Goal: Use online tool/utility: Utilize a website feature to perform a specific function

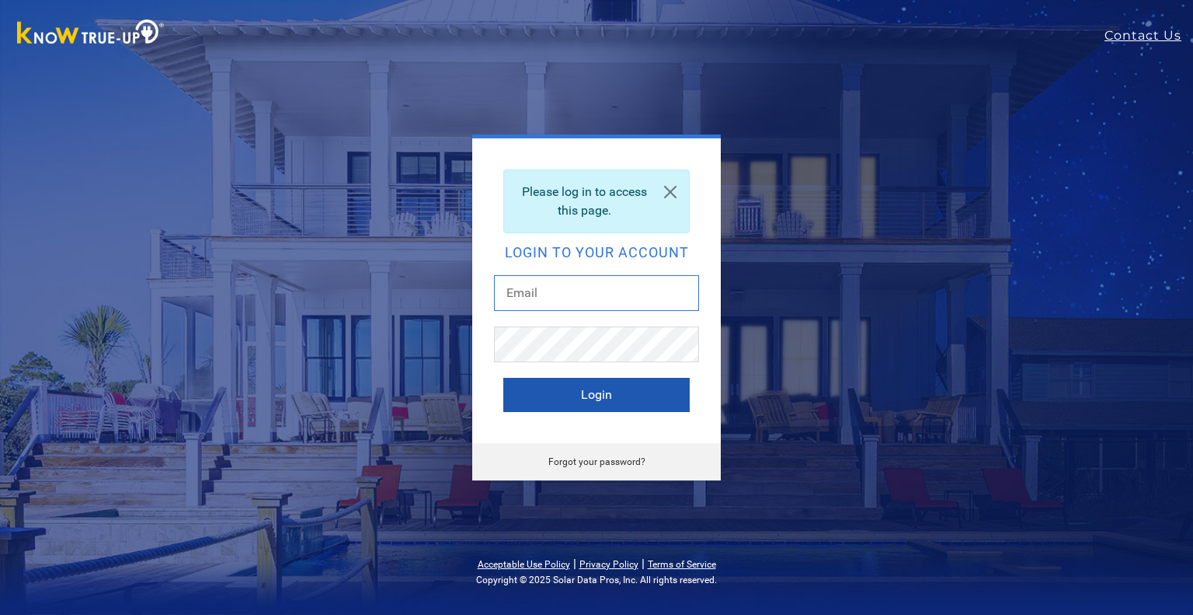
type input "roberts@solarnegotiators.com"
click at [604, 391] on button "Login" at bounding box center [596, 395] width 186 height 34
type input "roberts@solarnegotiators.com"
click at [611, 393] on button "Login" at bounding box center [596, 395] width 186 height 34
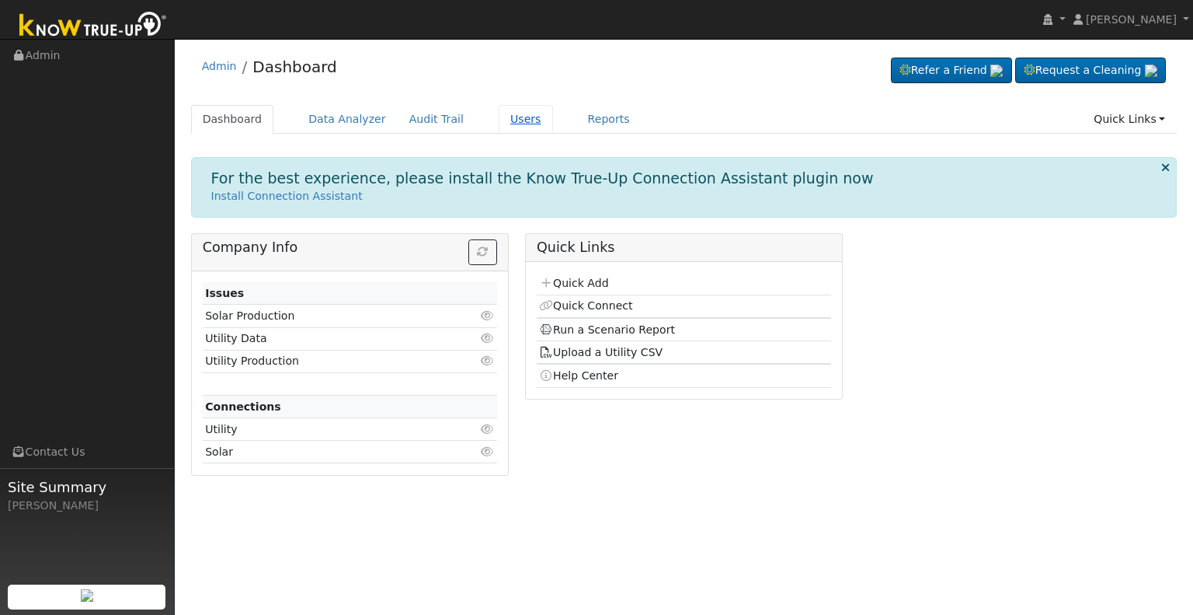
click at [510, 113] on link "Users" at bounding box center [526, 119] width 54 height 29
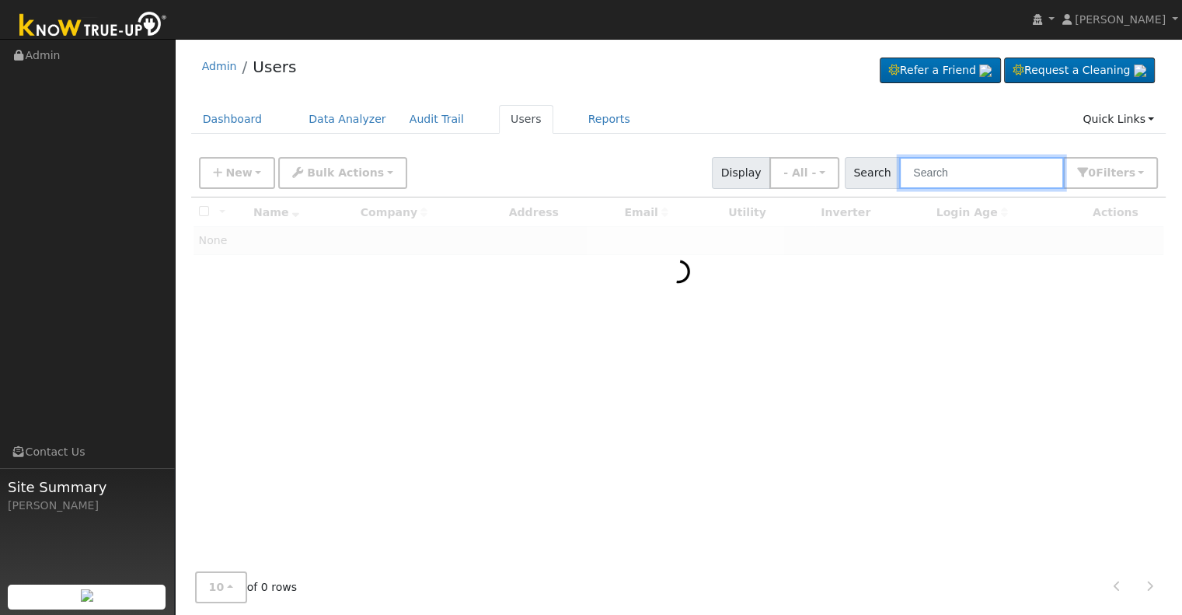
click at [960, 167] on input "text" at bounding box center [981, 173] width 165 height 32
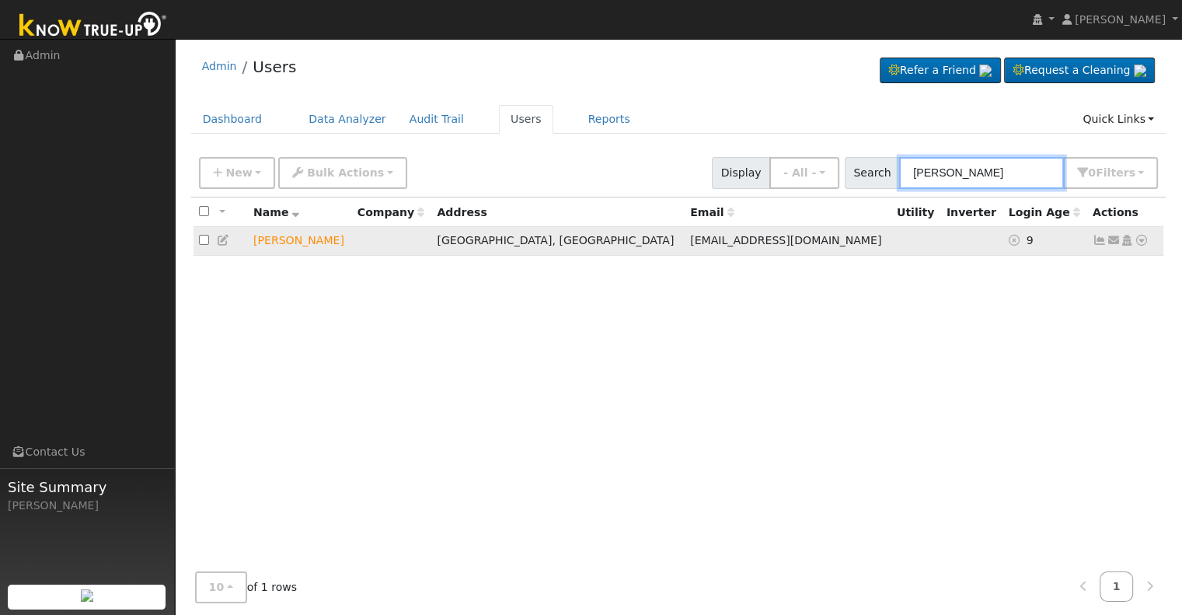
type input "bradley swindell"
click at [1141, 236] on icon at bounding box center [1141, 240] width 14 height 11
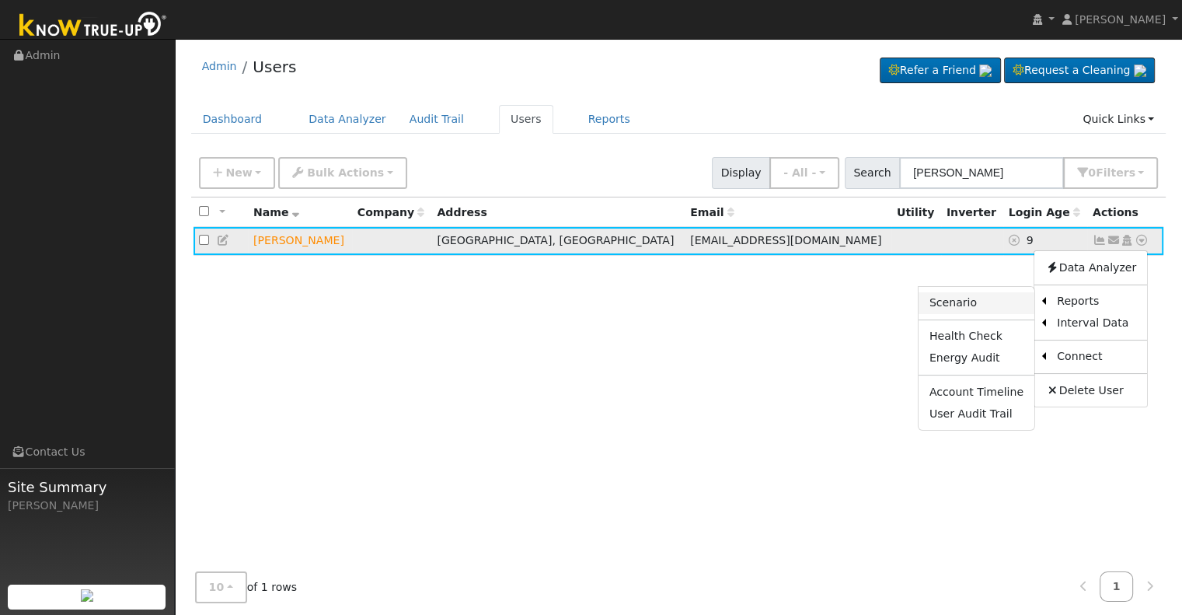
click at [988, 303] on link "Scenario" at bounding box center [976, 303] width 116 height 22
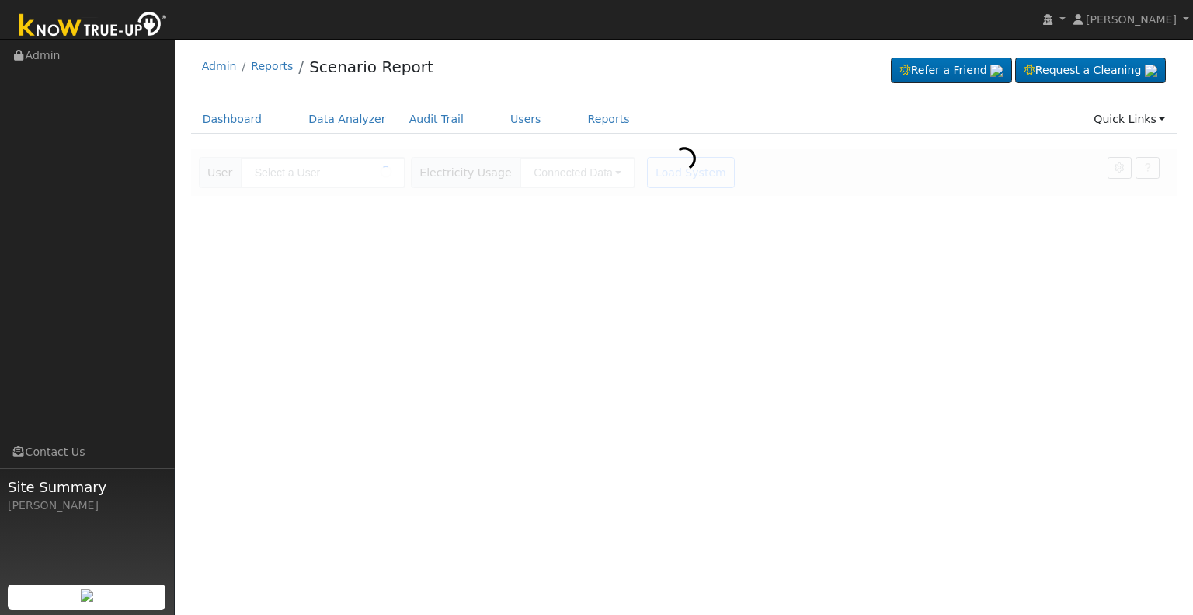
type input "[PERSON_NAME]"
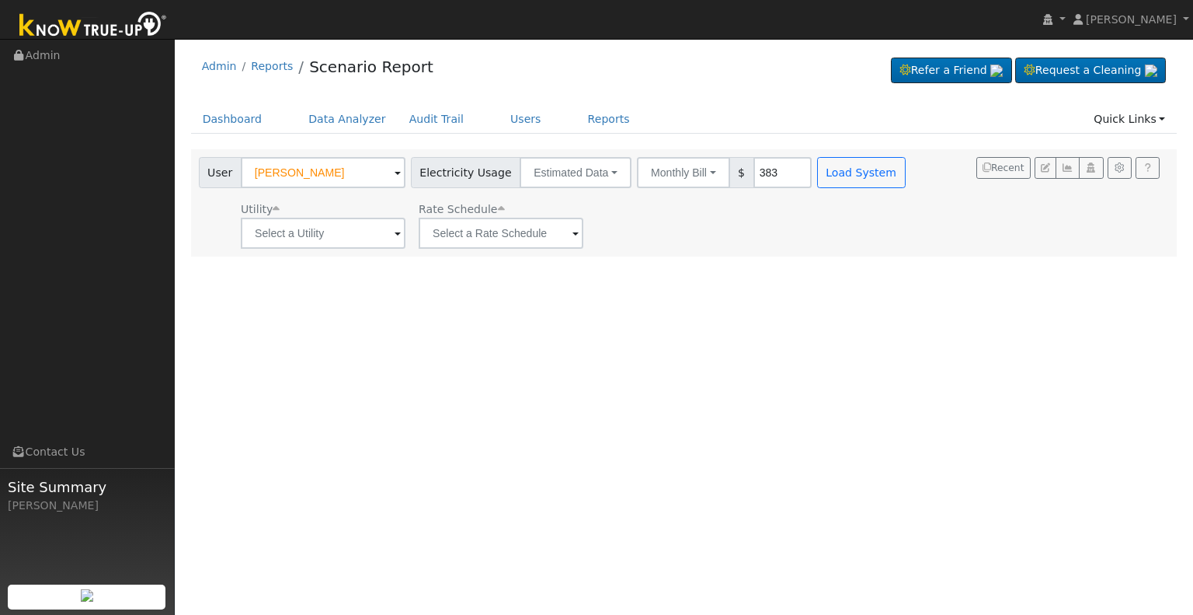
click at [396, 232] on span at bounding box center [398, 234] width 6 height 18
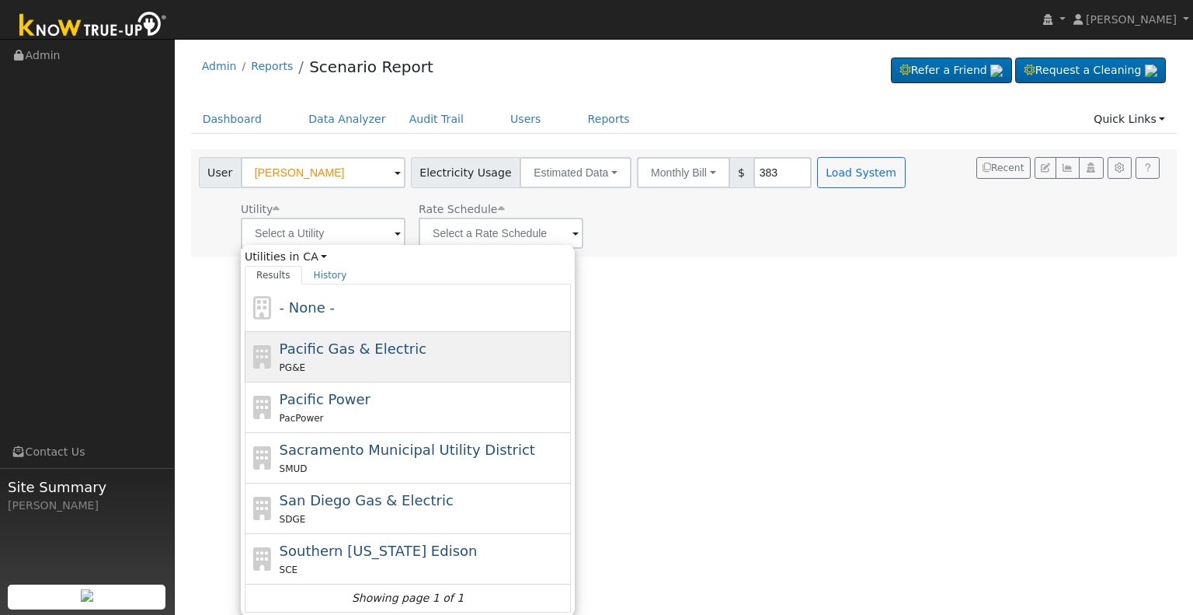
click at [361, 362] on div "PG&E" at bounding box center [424, 367] width 288 height 16
type input "Pacific Gas & Electric"
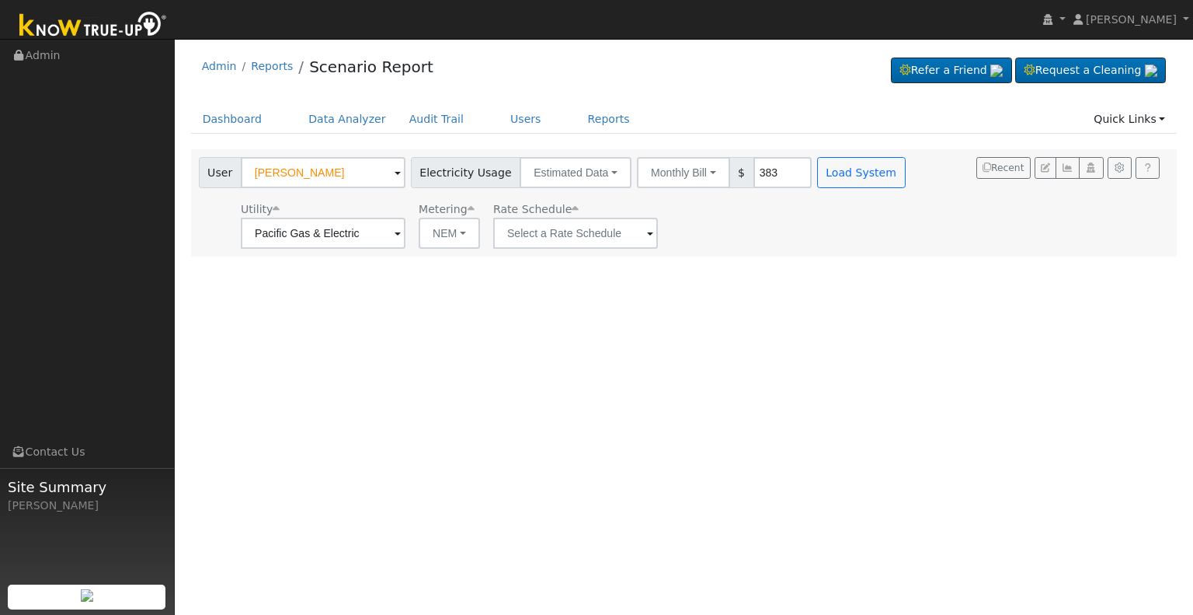
click at [647, 228] on span at bounding box center [650, 234] width 6 height 18
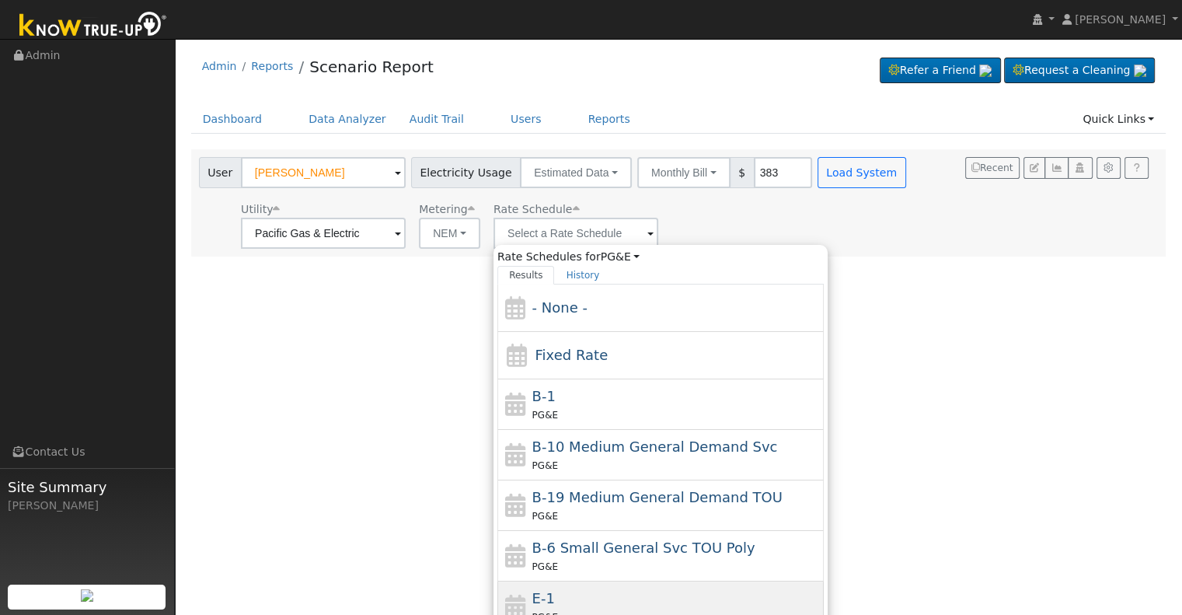
click at [566, 592] on div "E-1 PG&E" at bounding box center [676, 605] width 288 height 37
type input "E-1"
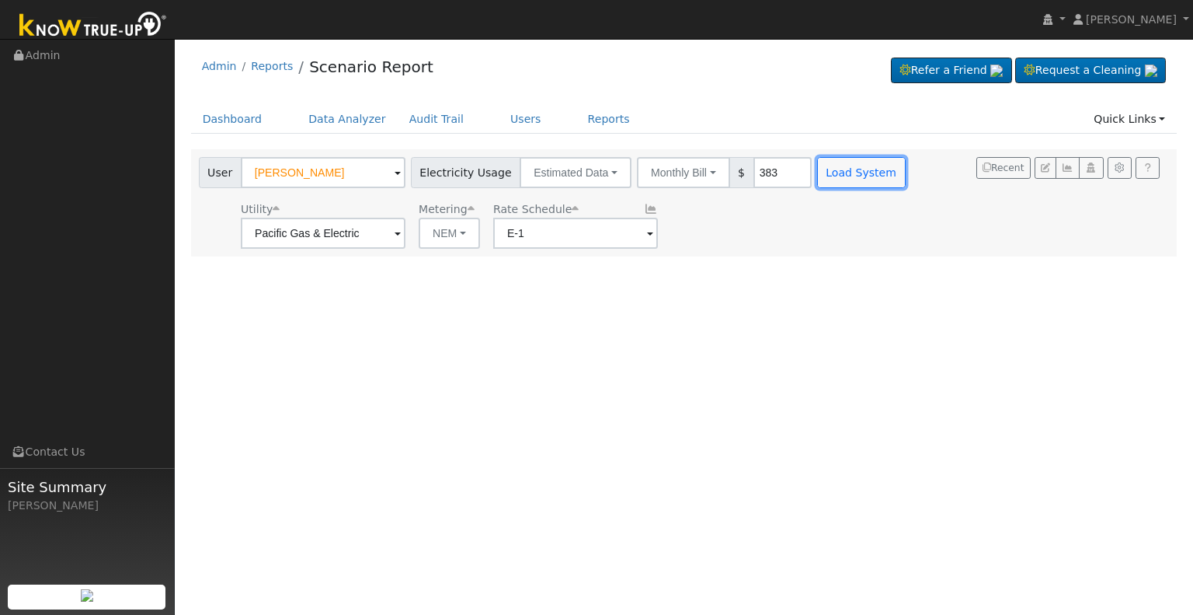
click at [839, 168] on button "Load System" at bounding box center [861, 172] width 89 height 31
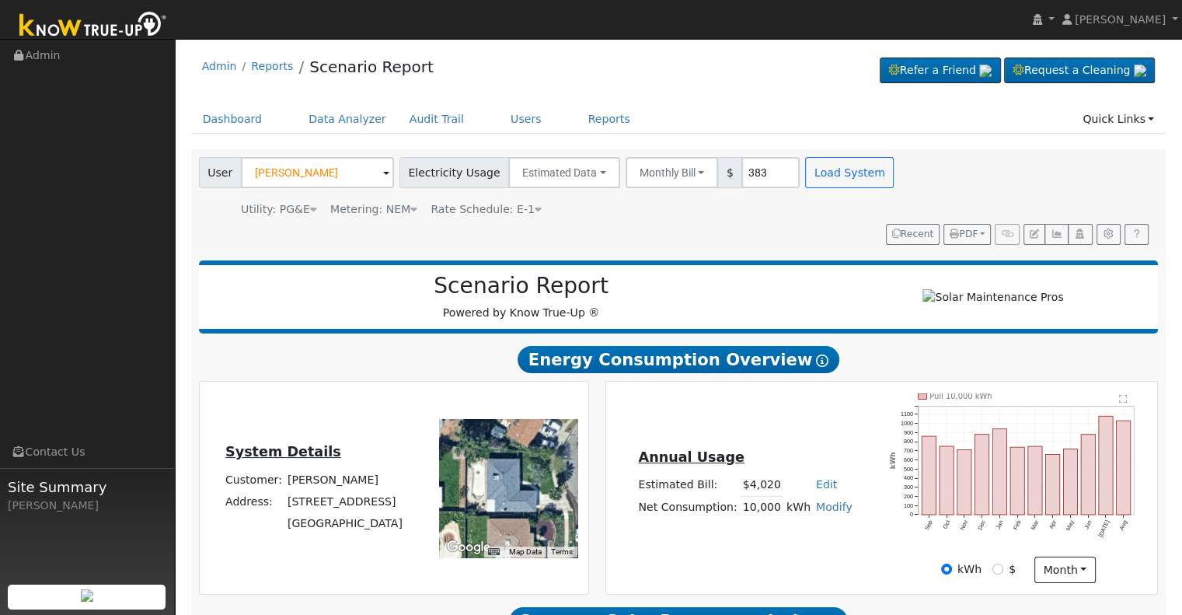
click at [834, 500] on link "Modify" at bounding box center [834, 506] width 37 height 12
click at [796, 520] on link "Add Consumption" at bounding box center [776, 531] width 130 height 22
type input "10000"
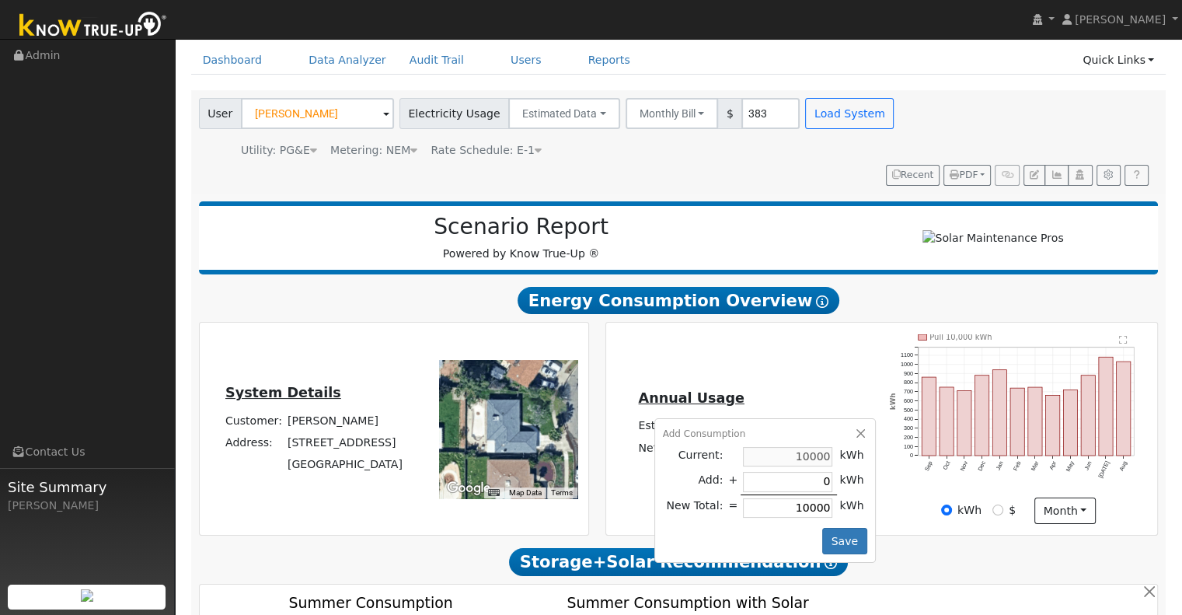
scroll to position [103, 0]
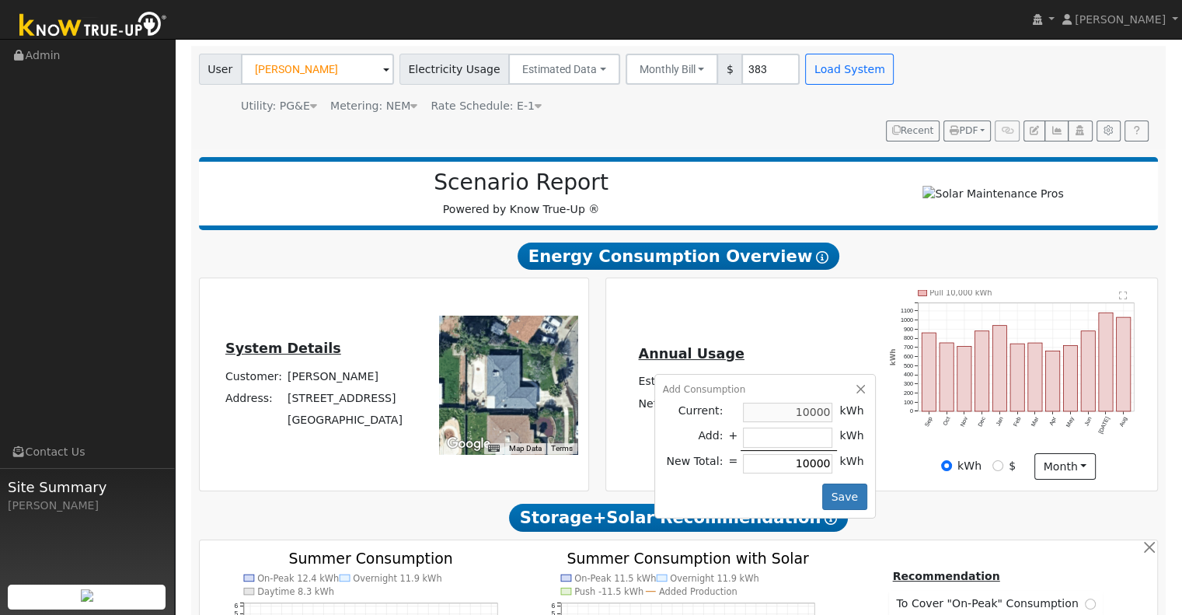
type input "-1"
type input "9999"
type input "-15"
type input "9985"
type input "-150"
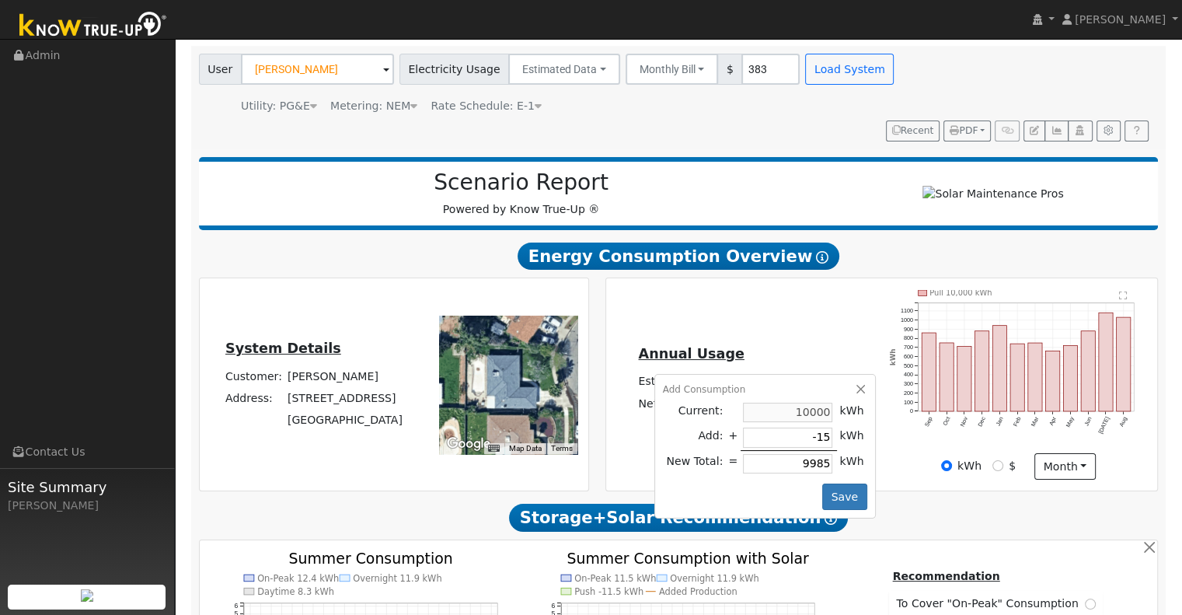
type input "9850"
type input "-1500"
type input "8500"
type input "-1500"
click at [830, 483] on button "Save" at bounding box center [844, 496] width 45 height 26
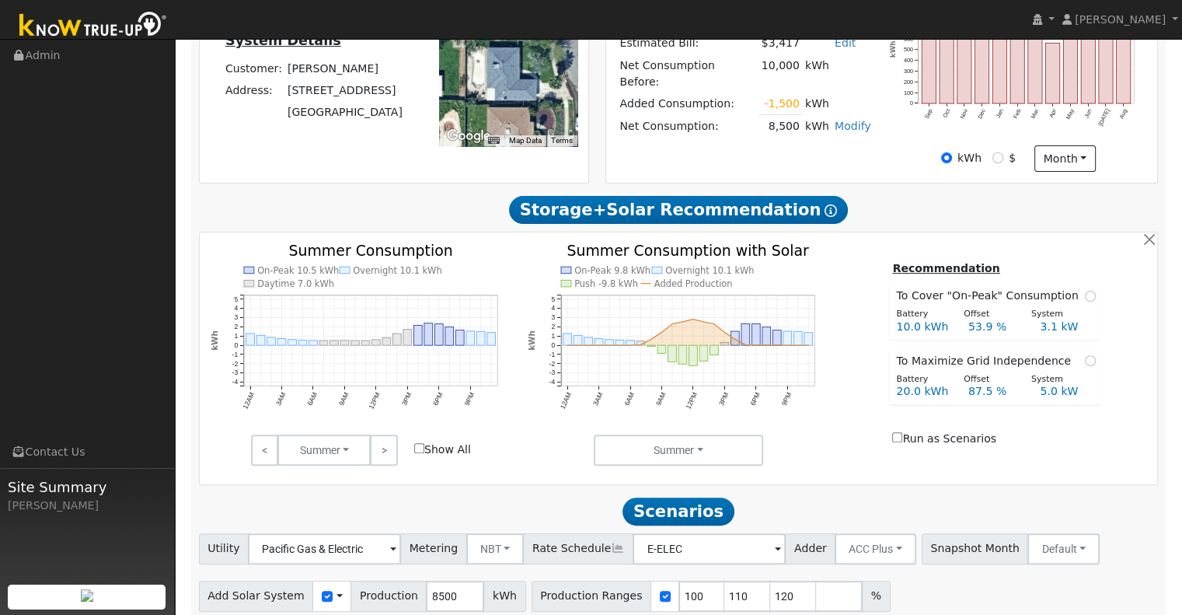
scroll to position [450, 0]
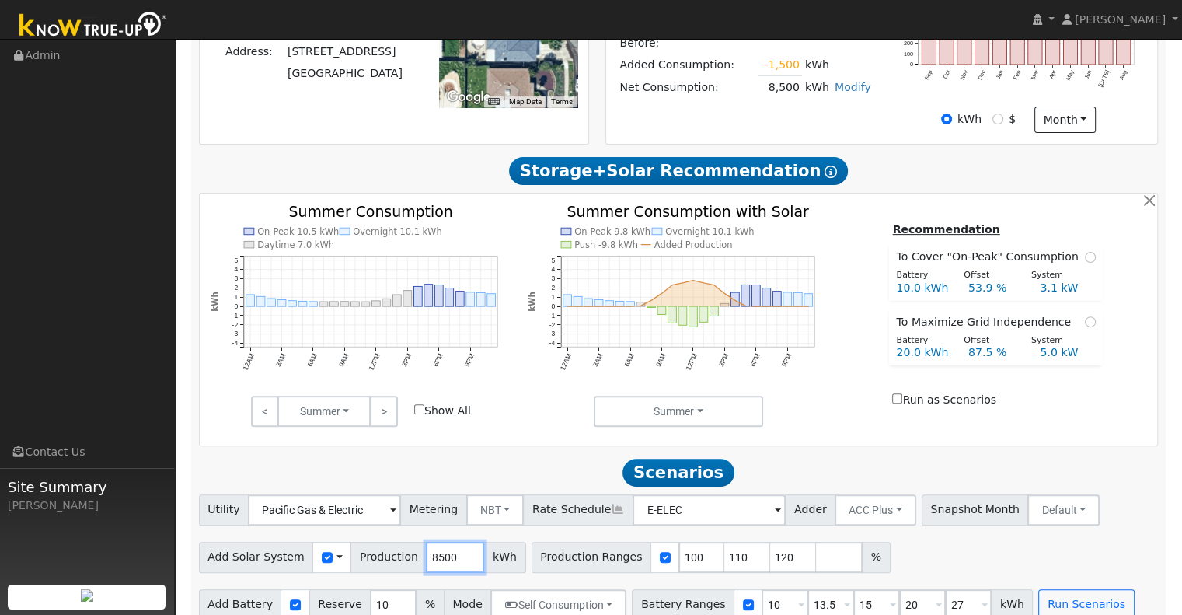
drag, startPoint x: 440, startPoint y: 531, endPoint x: 404, endPoint y: 534, distance: 35.9
click at [404, 542] on div "Add Solar System Use CSV Data Production 8500 kWh" at bounding box center [362, 557] width 327 height 31
type input "10890"
click at [724, 542] on input "110" at bounding box center [747, 557] width 47 height 31
type input "120"
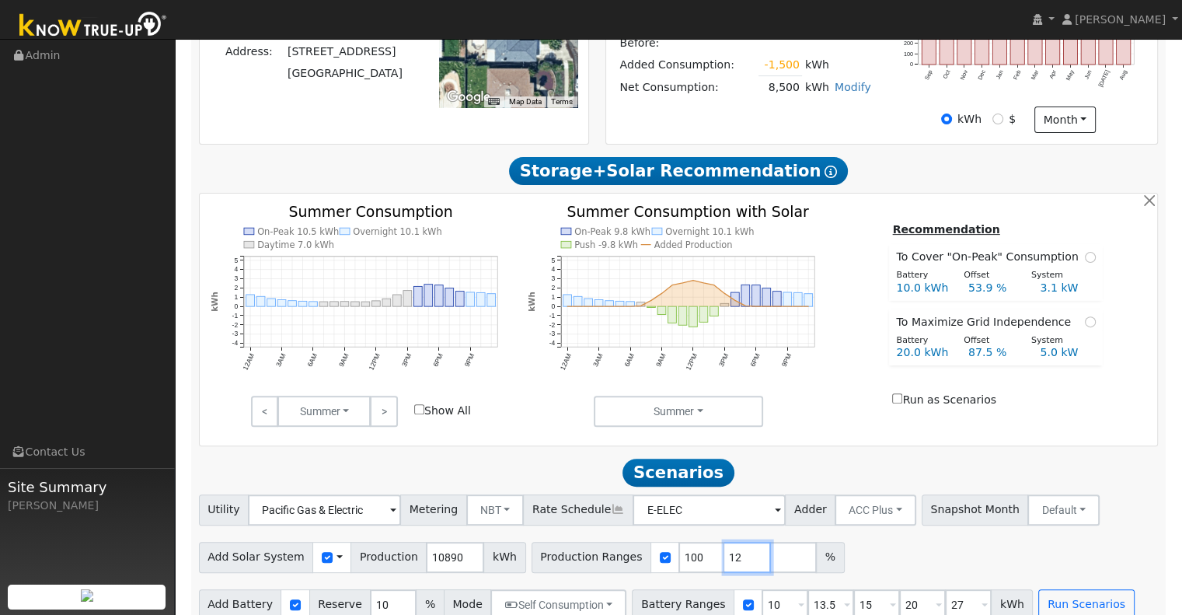
type input "1"
click at [761, 589] on input "10" at bounding box center [784, 604] width 47 height 31
type input "13.5"
type input "15"
type input "20"
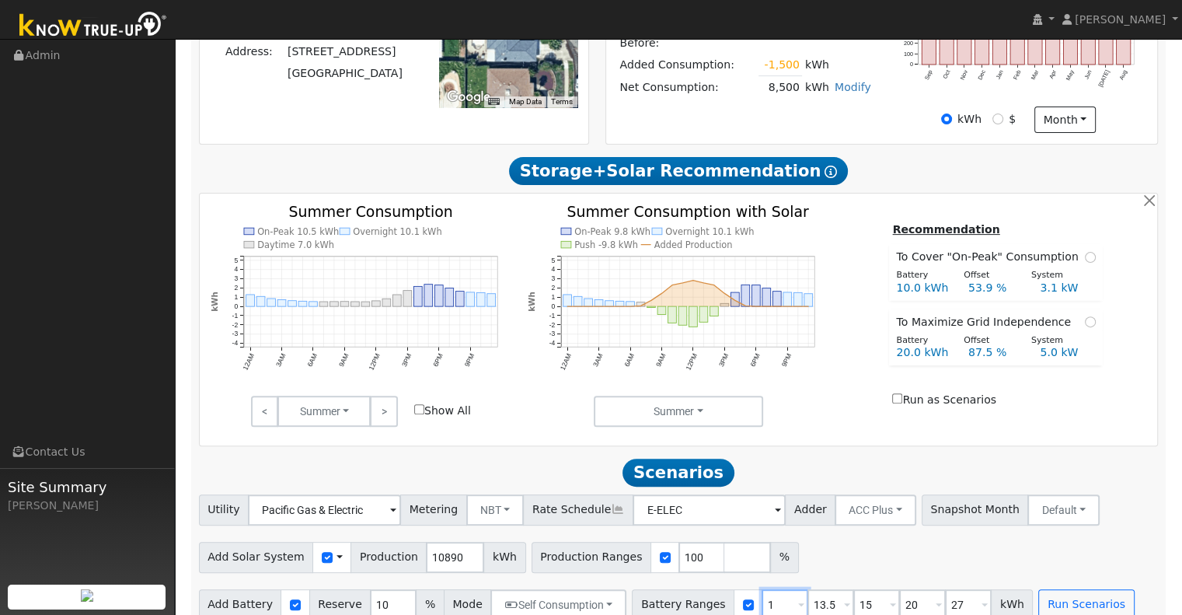
type input "27"
type input "15"
type input "20"
type input "27"
type input "20"
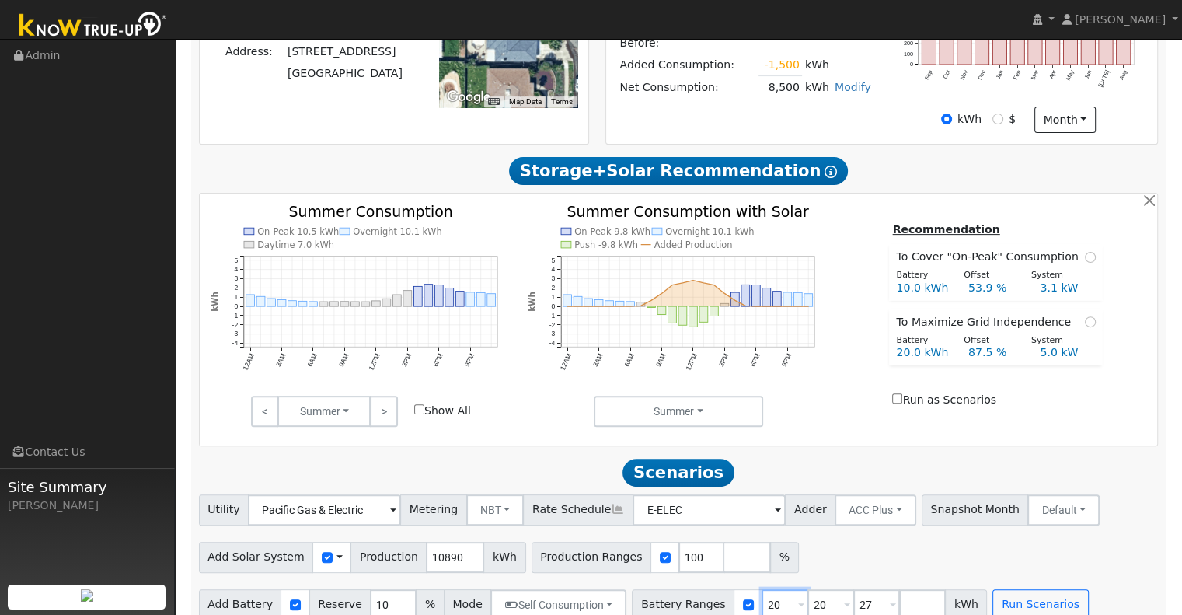
type input "27"
type input "20"
click at [807, 589] on input "27" at bounding box center [830, 604] width 47 height 31
type input "2"
click at [900, 589] on button "Run Scenarios" at bounding box center [948, 604] width 96 height 31
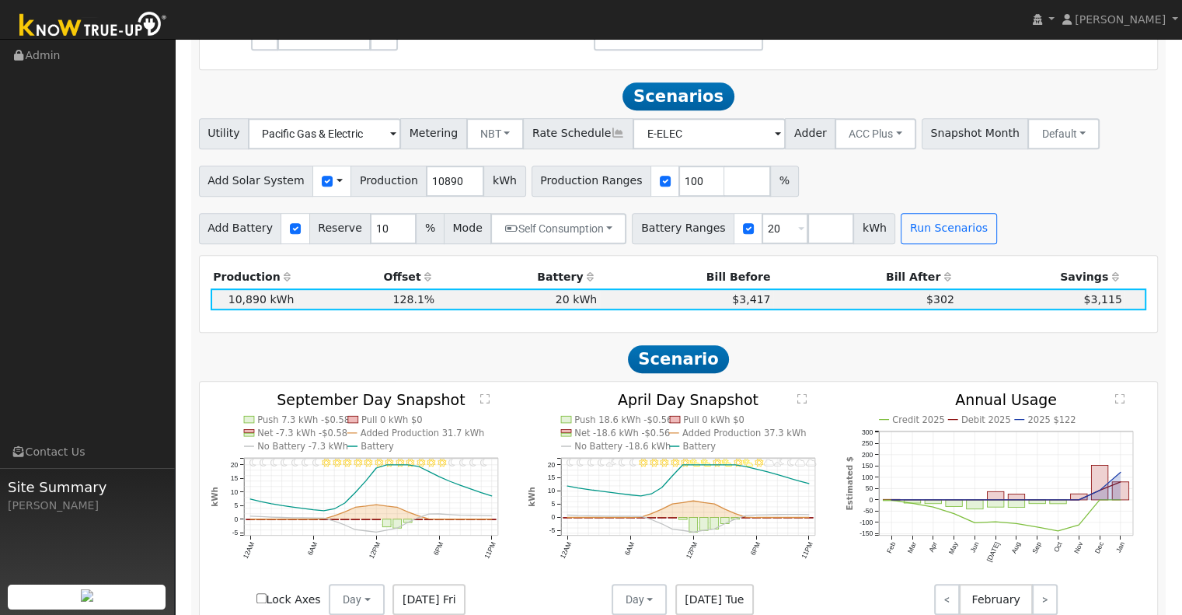
scroll to position [839, 0]
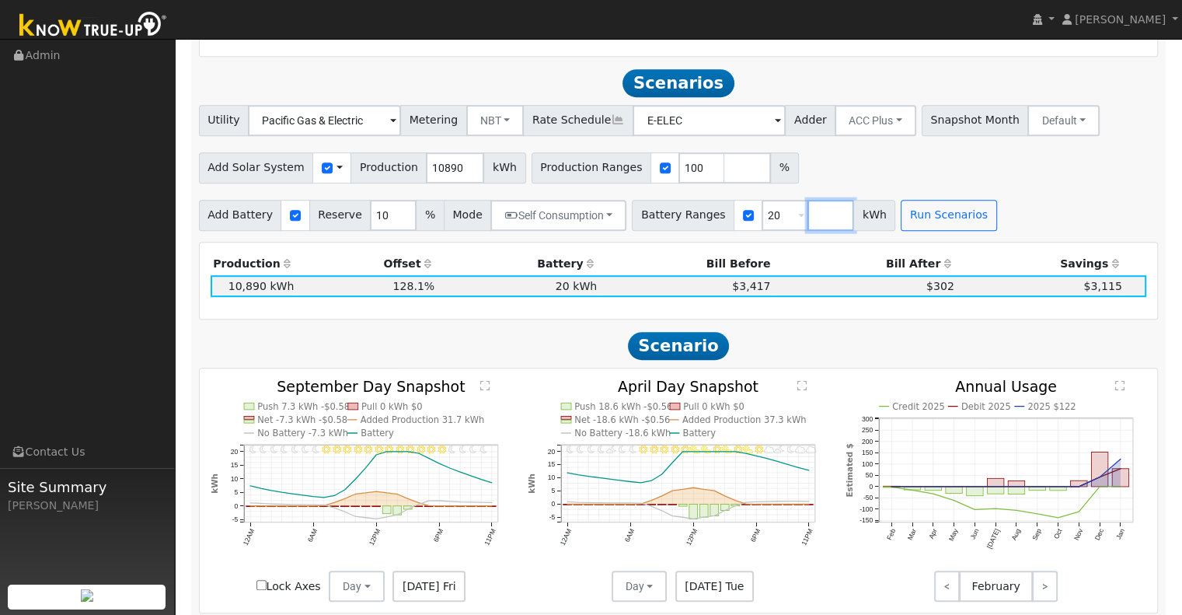
click at [807, 200] on input "number" at bounding box center [830, 215] width 47 height 31
type input "15"
click at [789, 282] on div "Production Offset Battery Reserve Mode ACC Push Incentive Bill Before Bill Afte…" at bounding box center [678, 280] width 953 height 54
click at [807, 200] on input "20" at bounding box center [830, 215] width 47 height 31
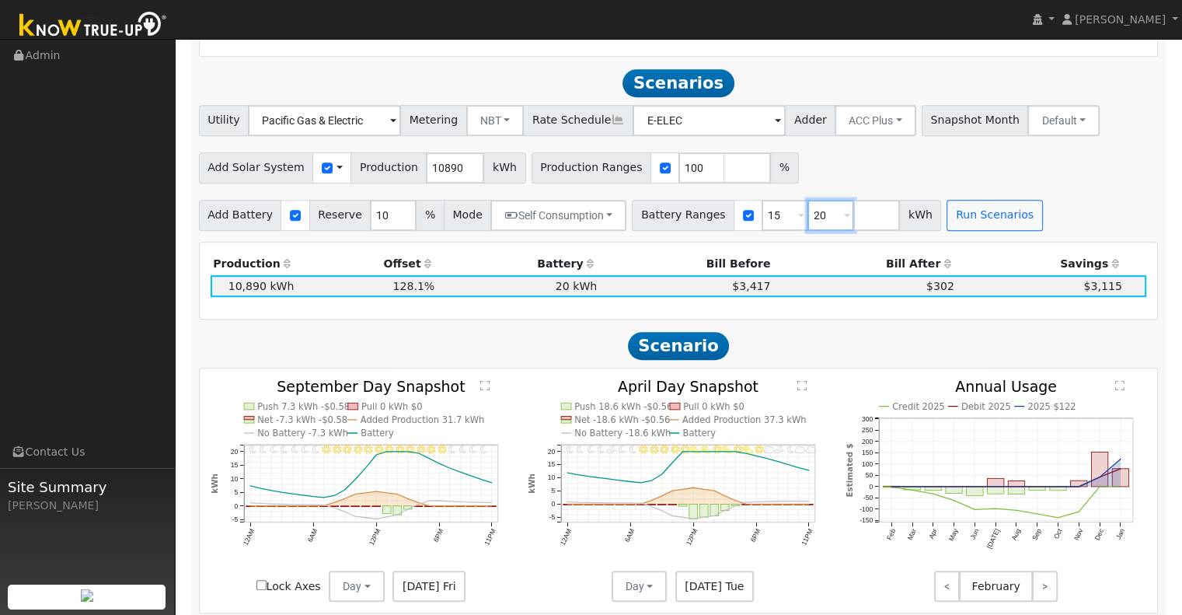
type input "2"
click at [900, 200] on button "Run Scenarios" at bounding box center [948, 215] width 96 height 31
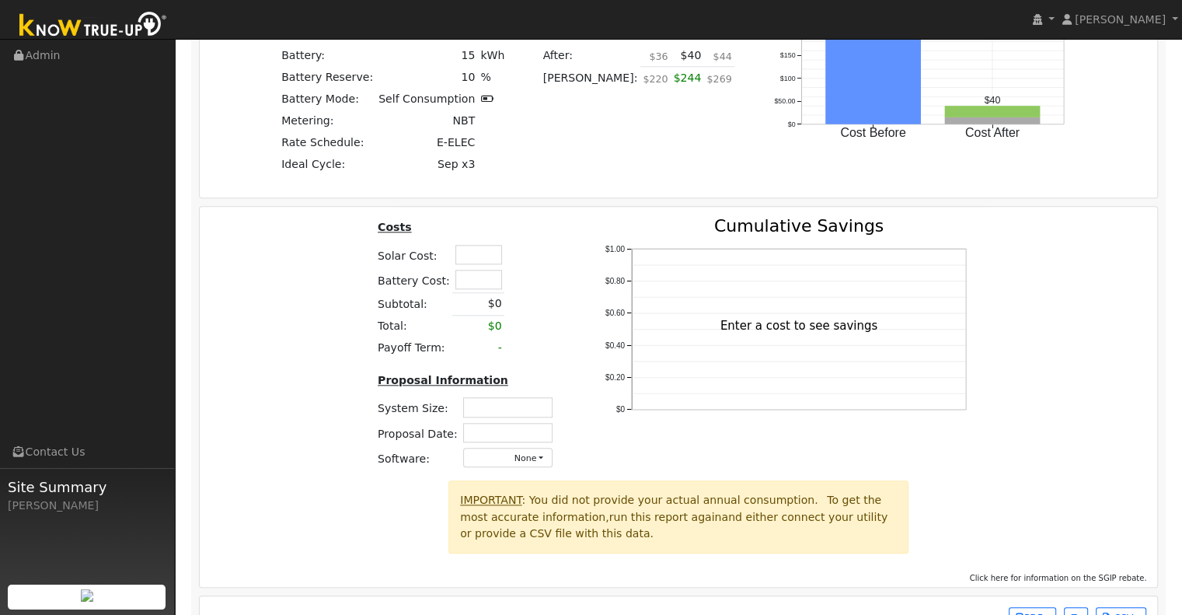
scroll to position [1528, 0]
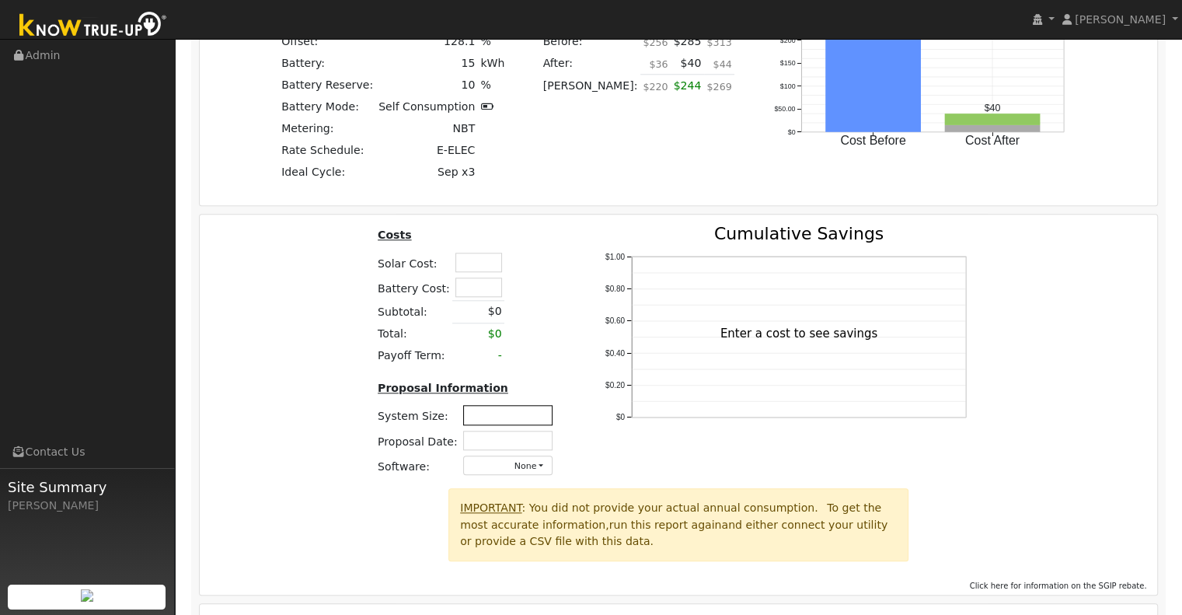
click at [489, 405] on input "text" at bounding box center [507, 414] width 89 height 19
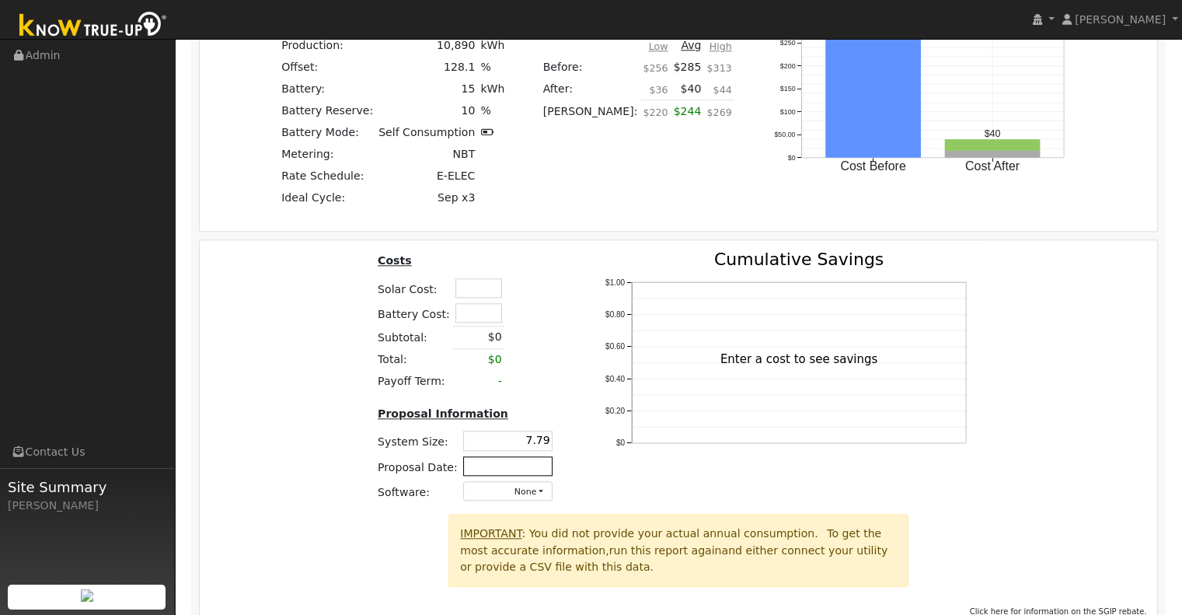
type input "7.79"
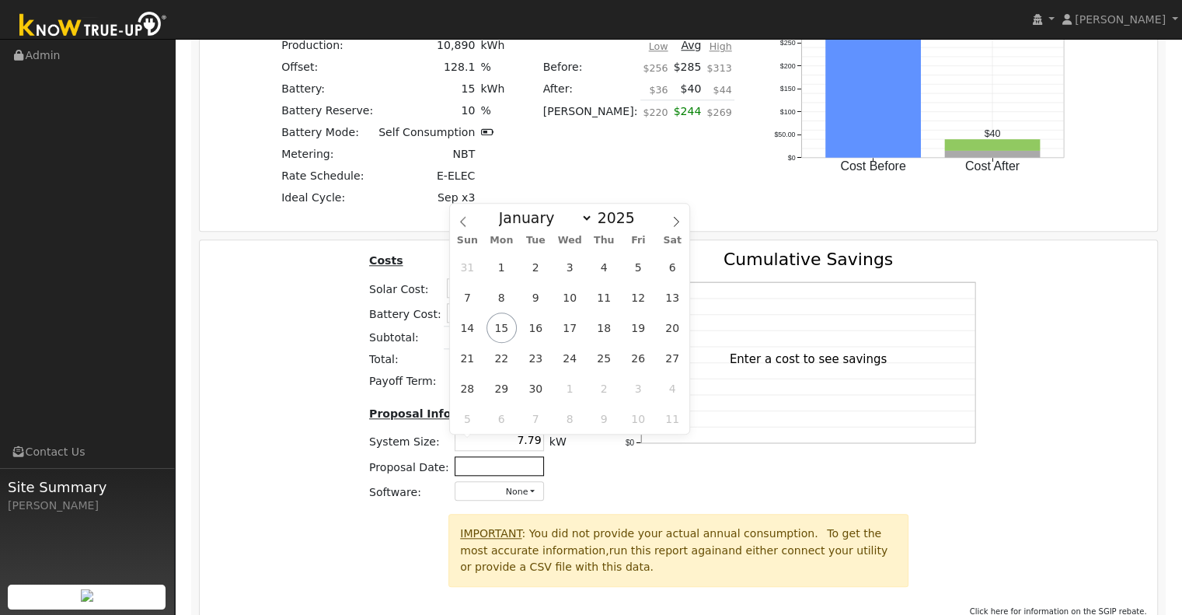
click at [514, 456] on input "text" at bounding box center [499, 465] width 89 height 19
click at [497, 323] on span "15" at bounding box center [501, 327] width 30 height 30
type input "[DATE]"
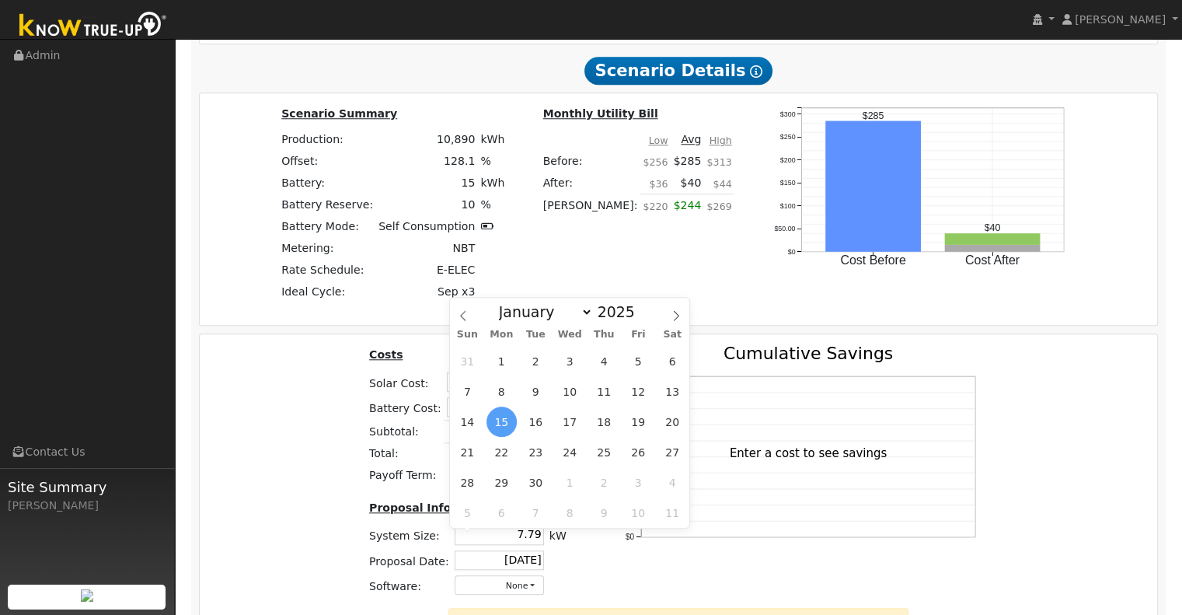
scroll to position [1399, 0]
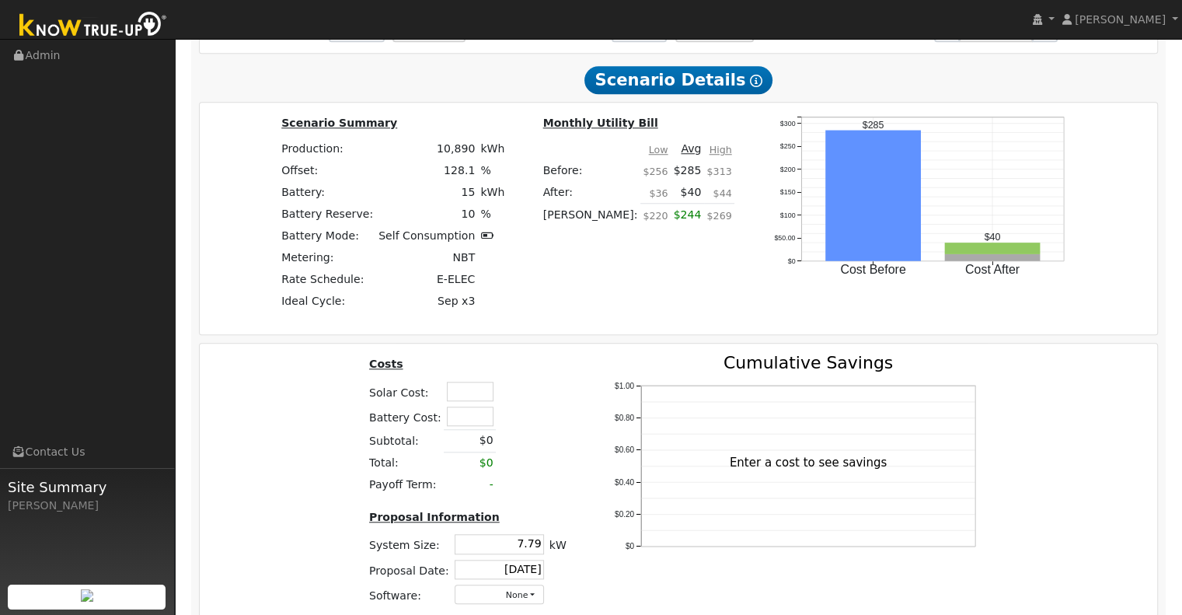
click at [341, 359] on div "Costs Solar Cost: Battery Cost: Subtotal: $0 Total: $0 Payoff Term: - Proposal …" at bounding box center [678, 485] width 969 height 263
click at [469, 381] on input "text" at bounding box center [470, 390] width 47 height 19
type input "$31,500"
click at [470, 406] on input "text" at bounding box center [470, 415] width 47 height 19
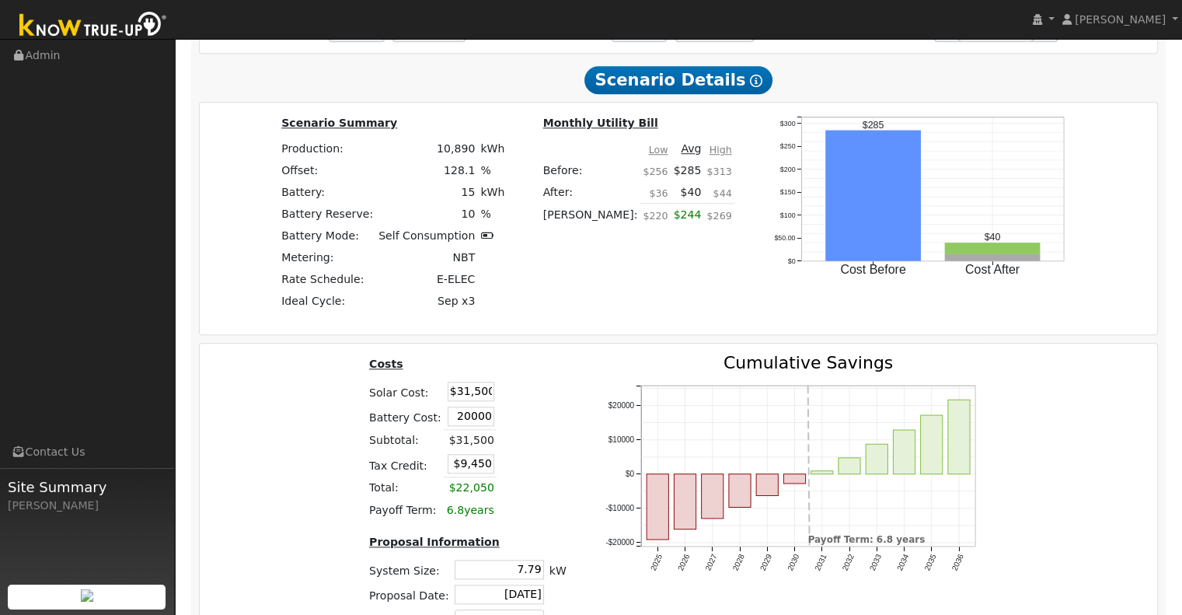
type input "$20,000"
type input "$15,450"
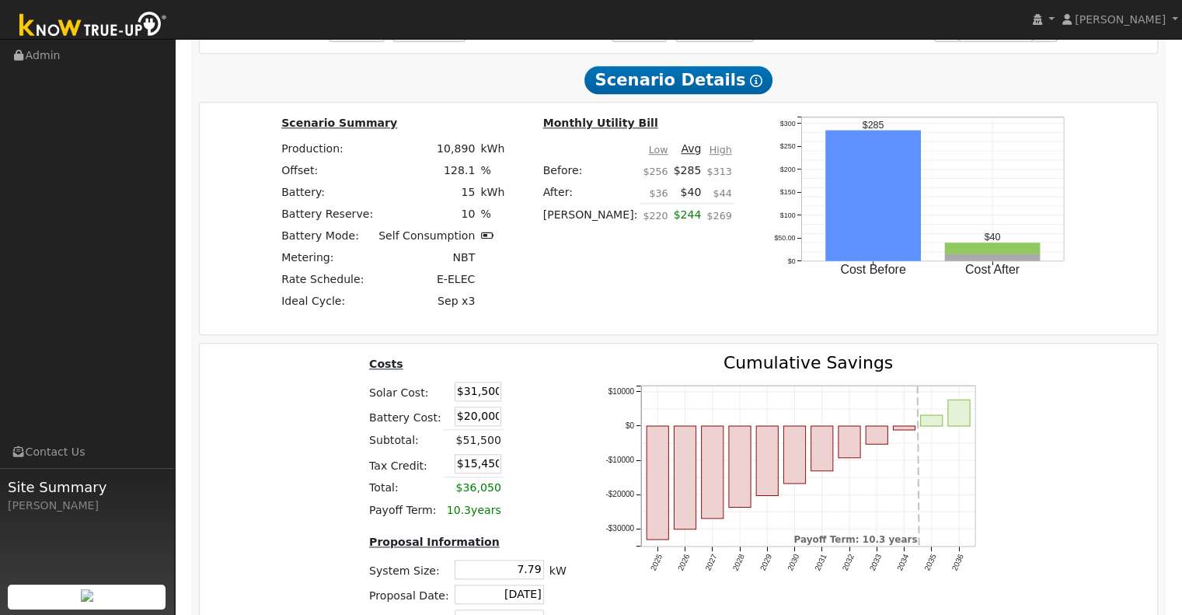
click at [546, 354] on th at bounding box center [552, 366] width 33 height 24
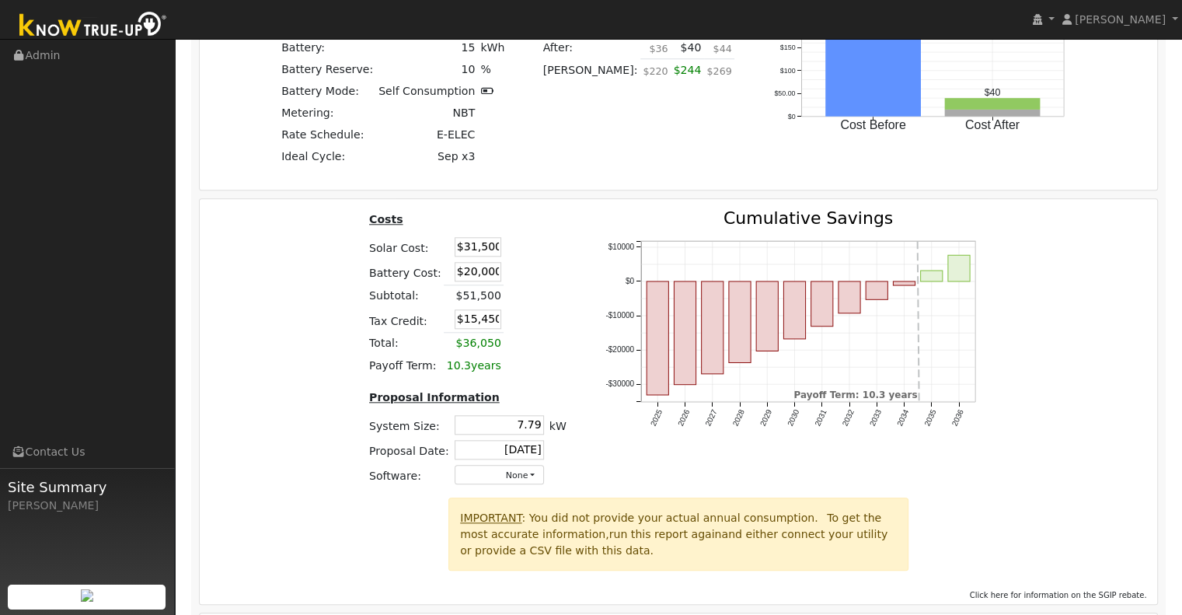
scroll to position [1554, 0]
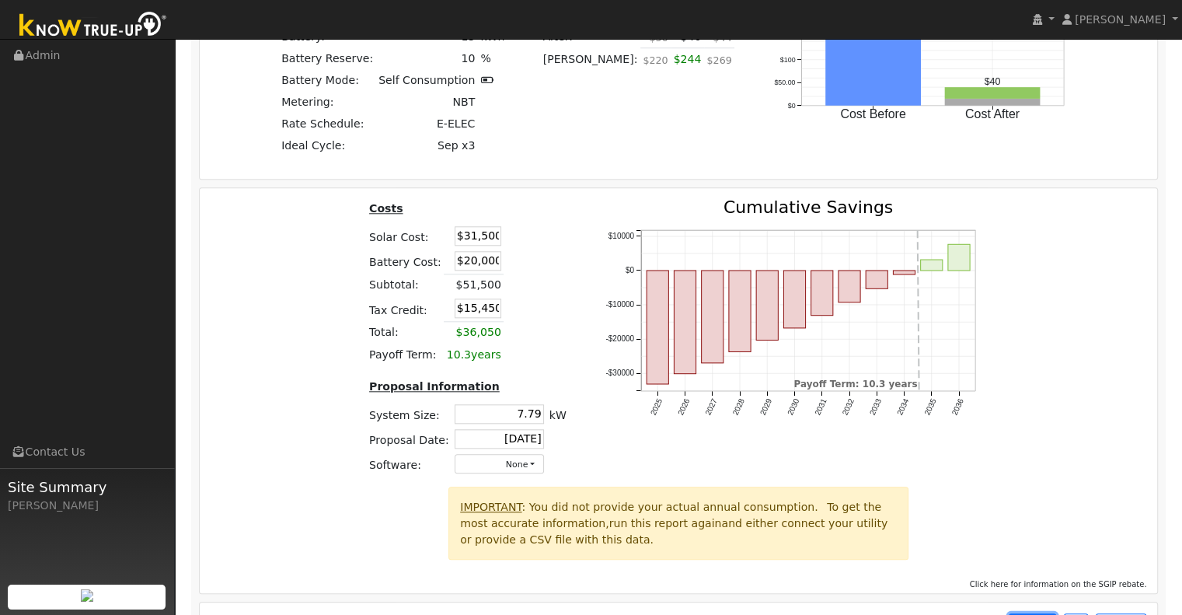
click at [1045, 613] on button "PDF" at bounding box center [1031, 624] width 47 height 22
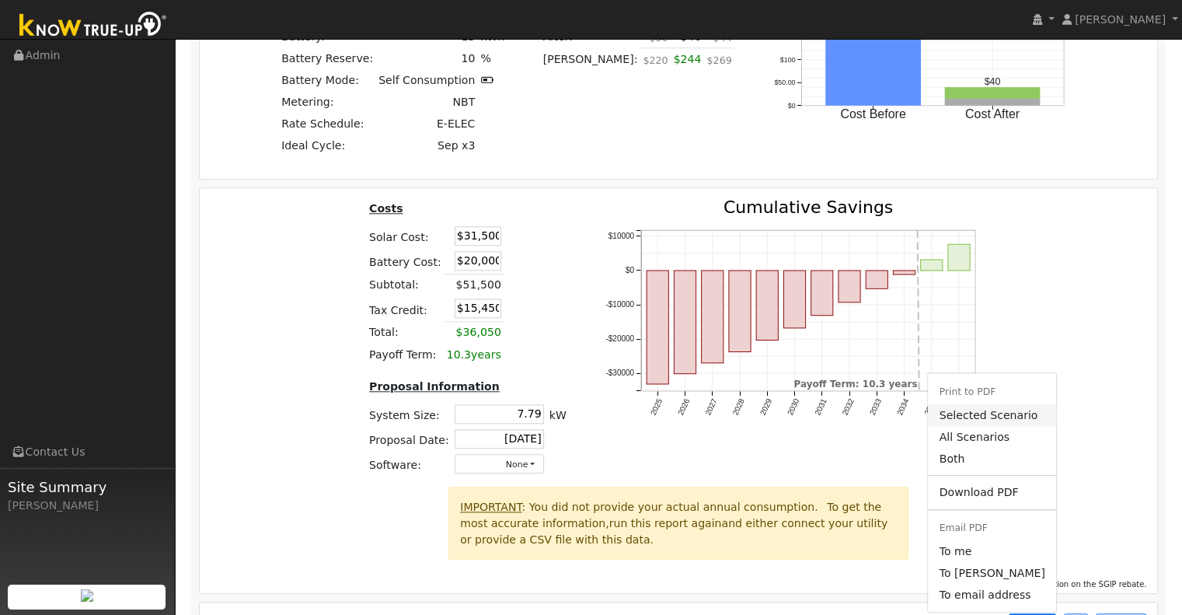
click at [998, 404] on link "Selected Scenario" at bounding box center [991, 415] width 127 height 22
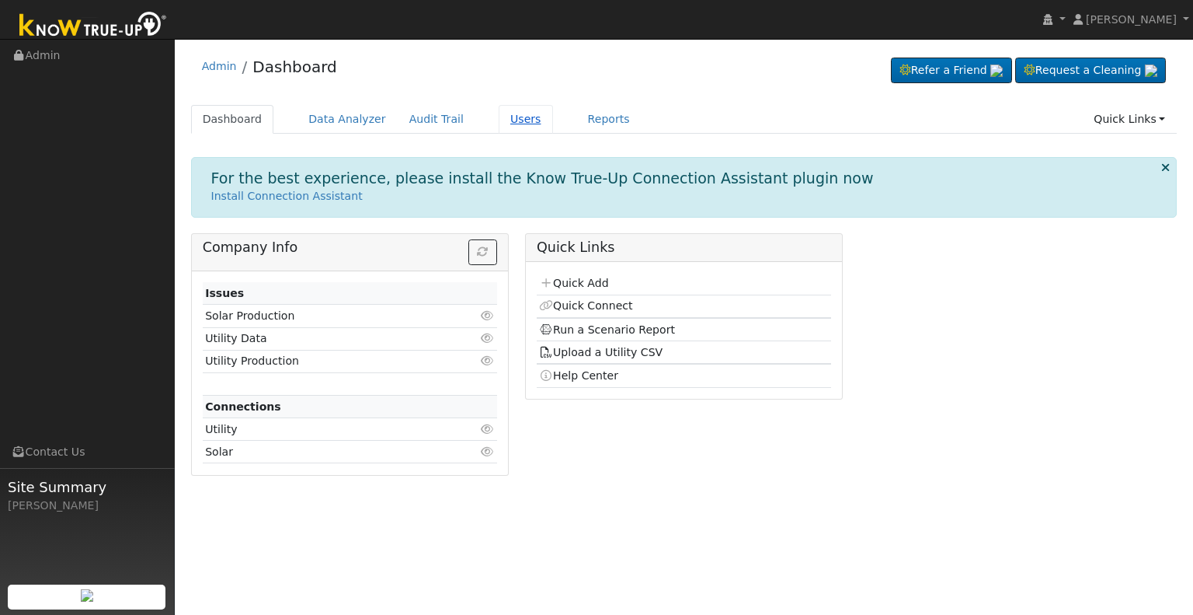
click at [503, 116] on link "Users" at bounding box center [526, 119] width 54 height 29
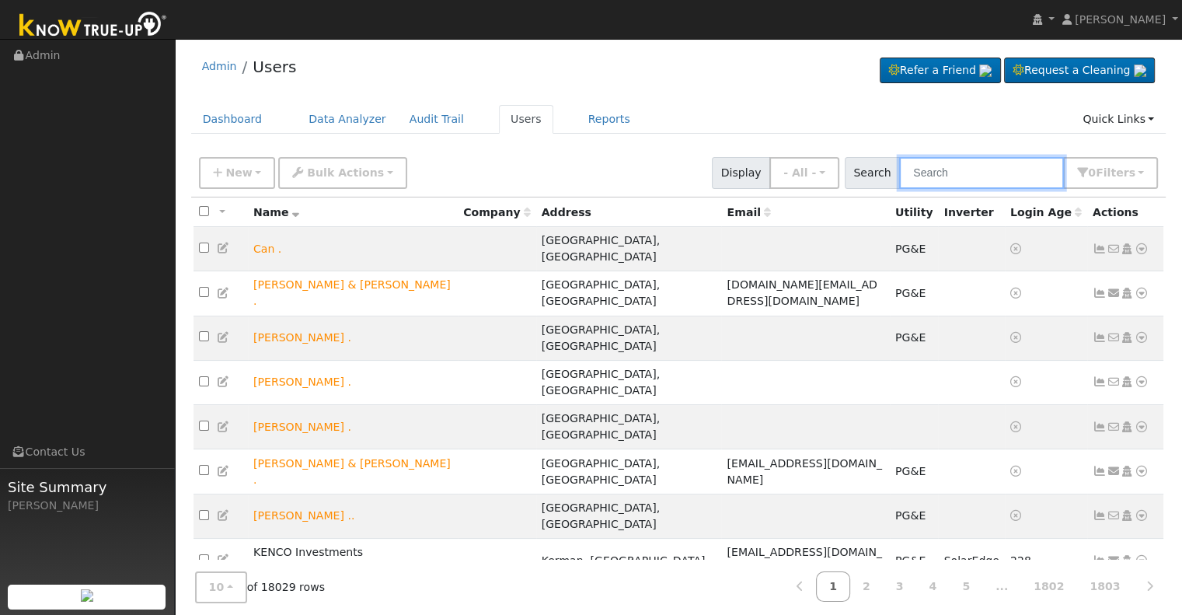
click at [952, 174] on input "text" at bounding box center [981, 173] width 165 height 32
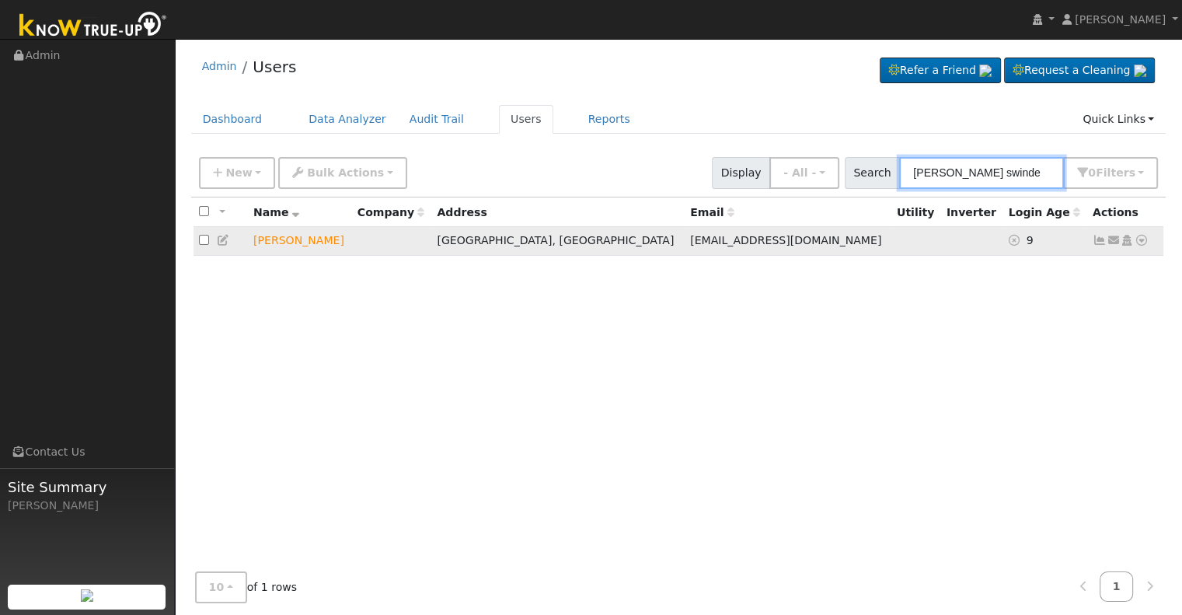
type input "bradley swinde"
click at [1143, 239] on icon at bounding box center [1141, 240] width 14 height 11
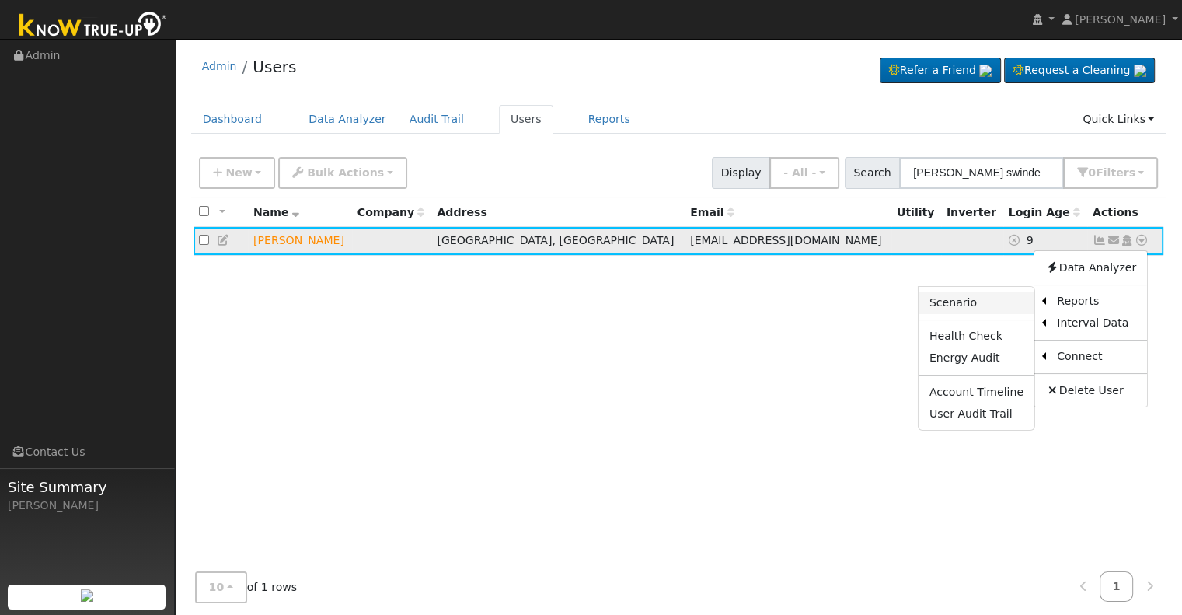
click at [987, 301] on link "Scenario" at bounding box center [976, 303] width 116 height 22
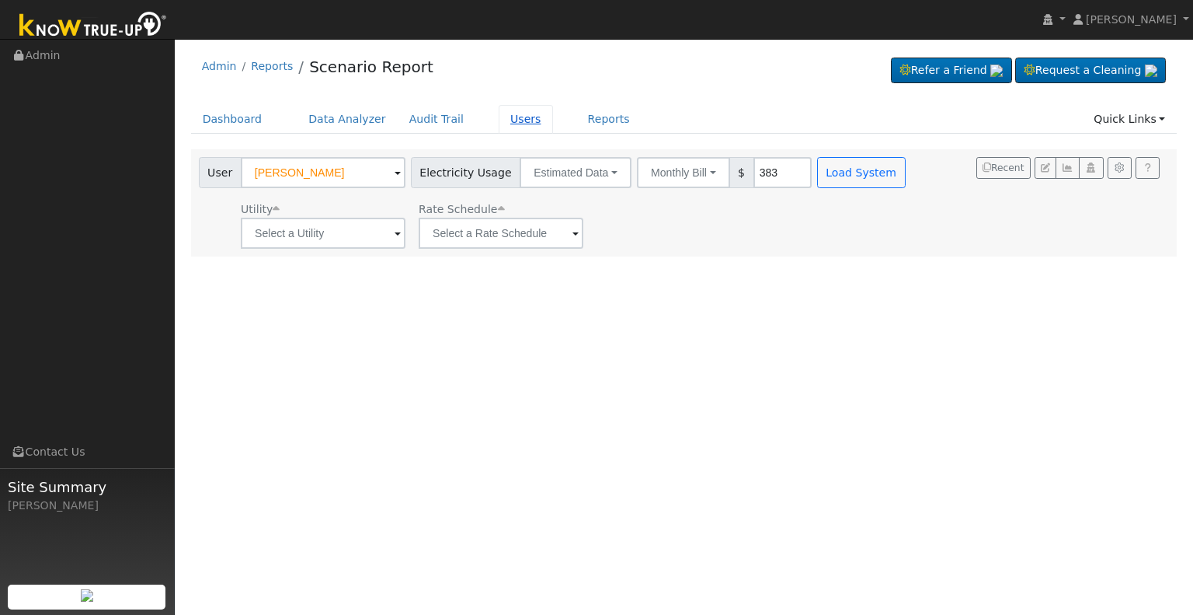
click at [501, 111] on link "Users" at bounding box center [526, 119] width 54 height 29
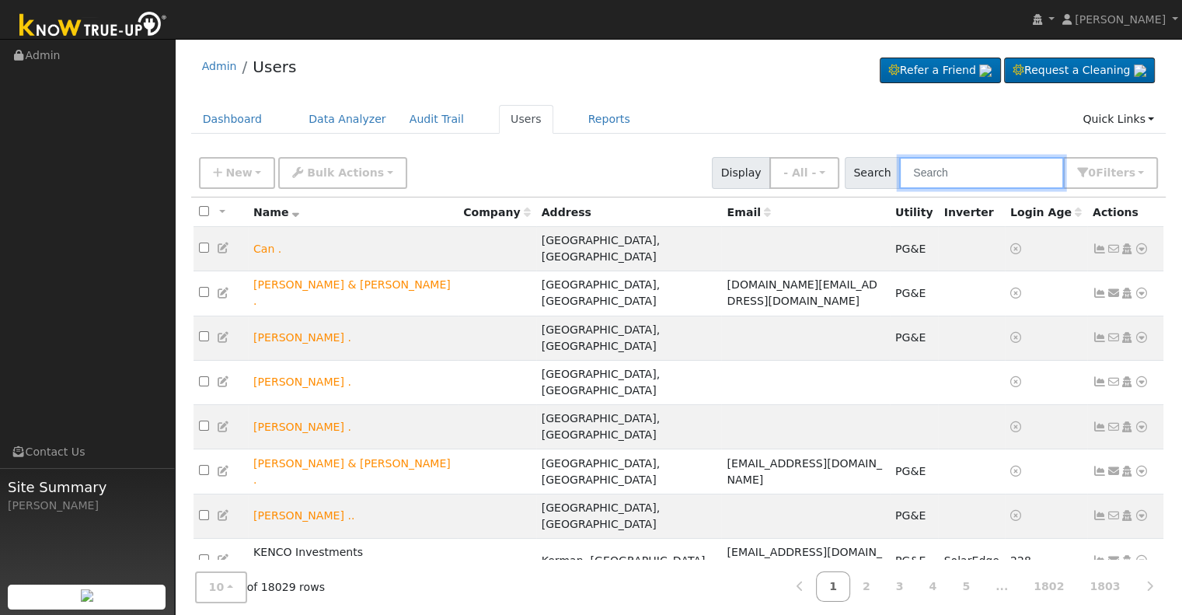
click at [970, 176] on input "text" at bounding box center [981, 173] width 165 height 32
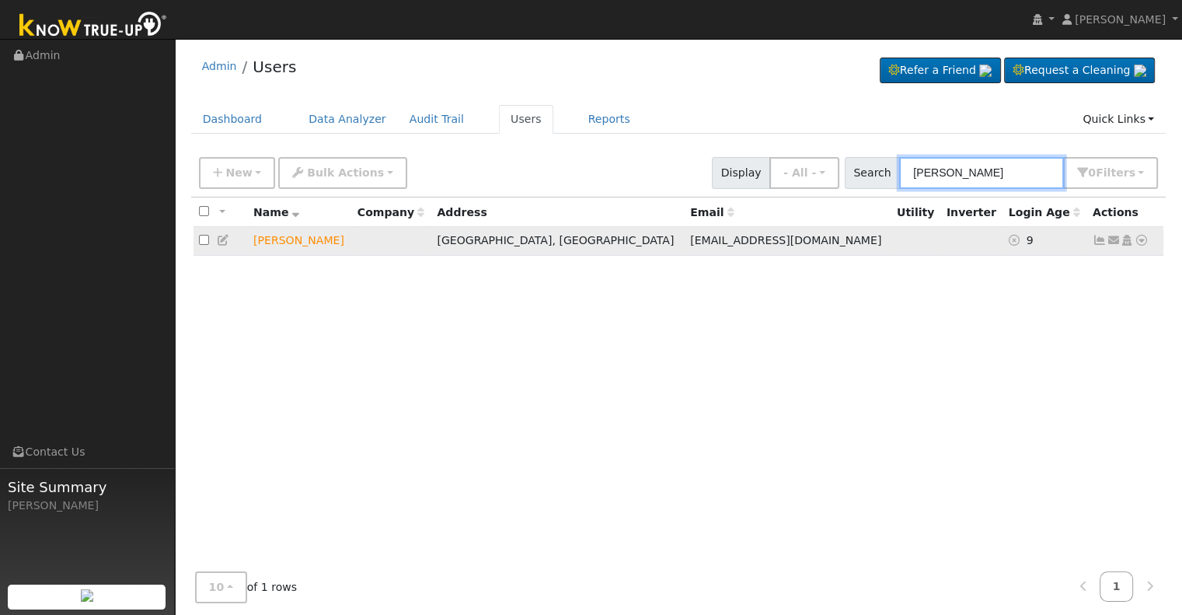
type input "[PERSON_NAME]"
click at [1128, 242] on icon at bounding box center [1127, 240] width 14 height 11
